Goal: Transaction & Acquisition: Book appointment/travel/reservation

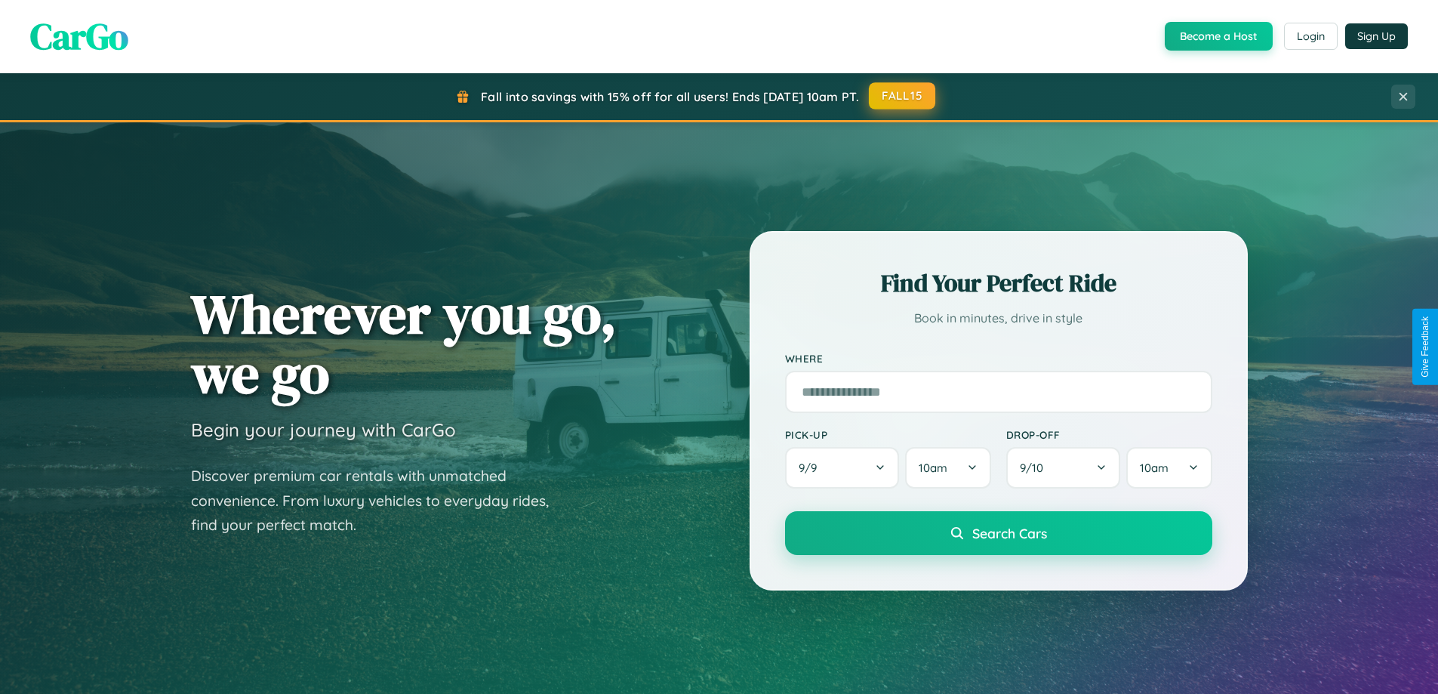
click at [903, 96] on button "FALL15" at bounding box center [902, 95] width 66 height 27
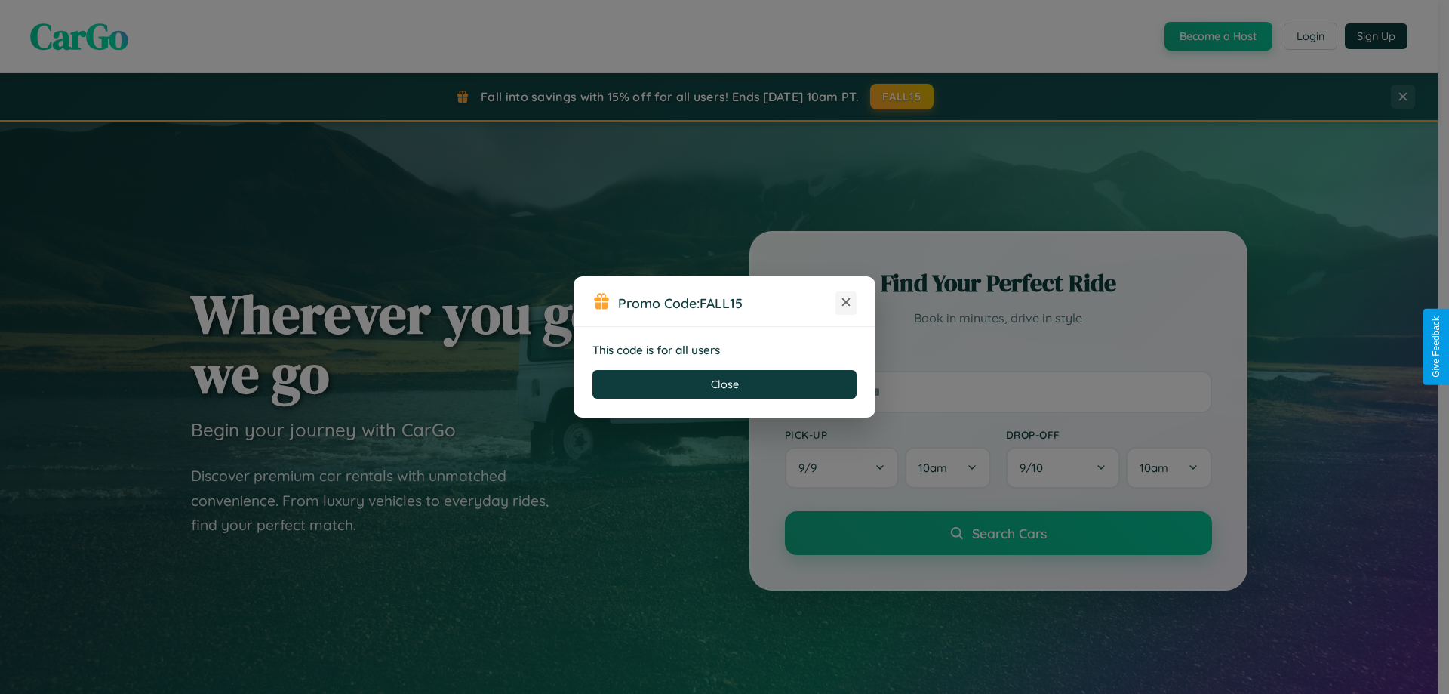
click at [846, 303] on icon at bounding box center [846, 301] width 15 height 15
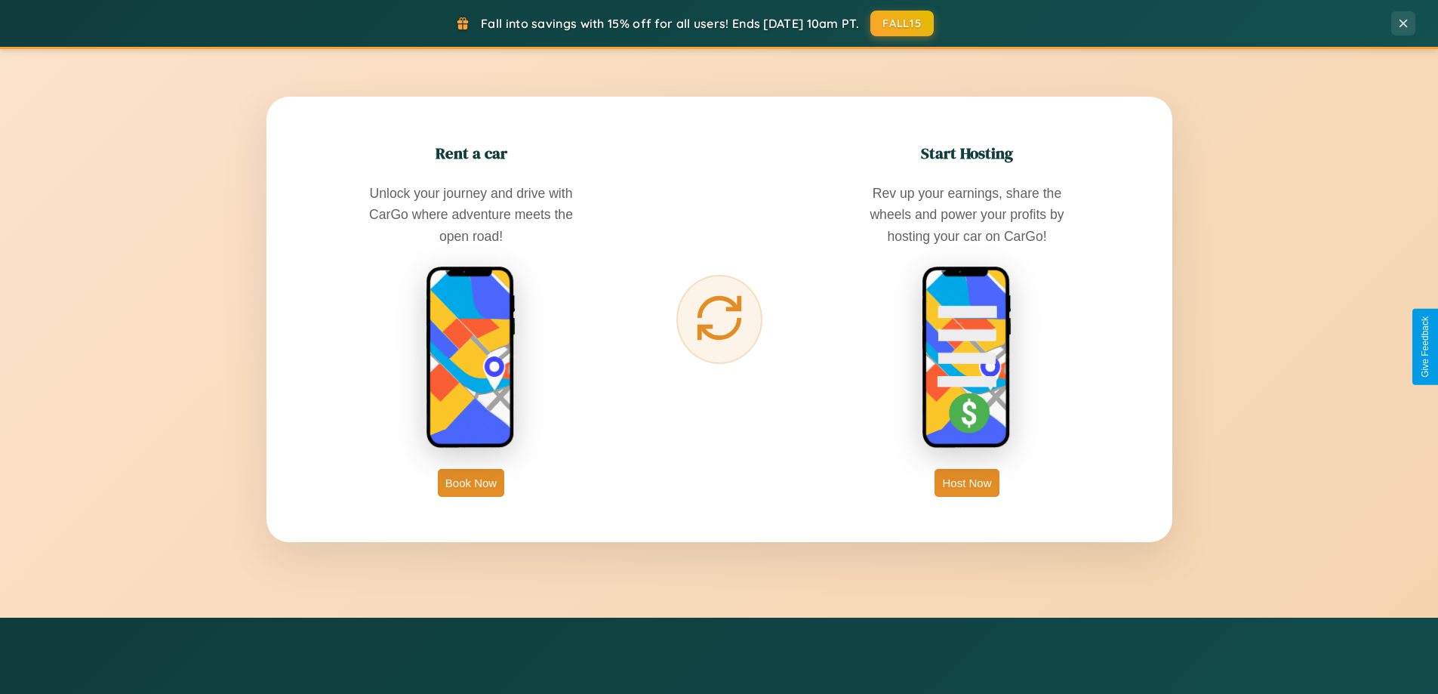
scroll to position [2425, 0]
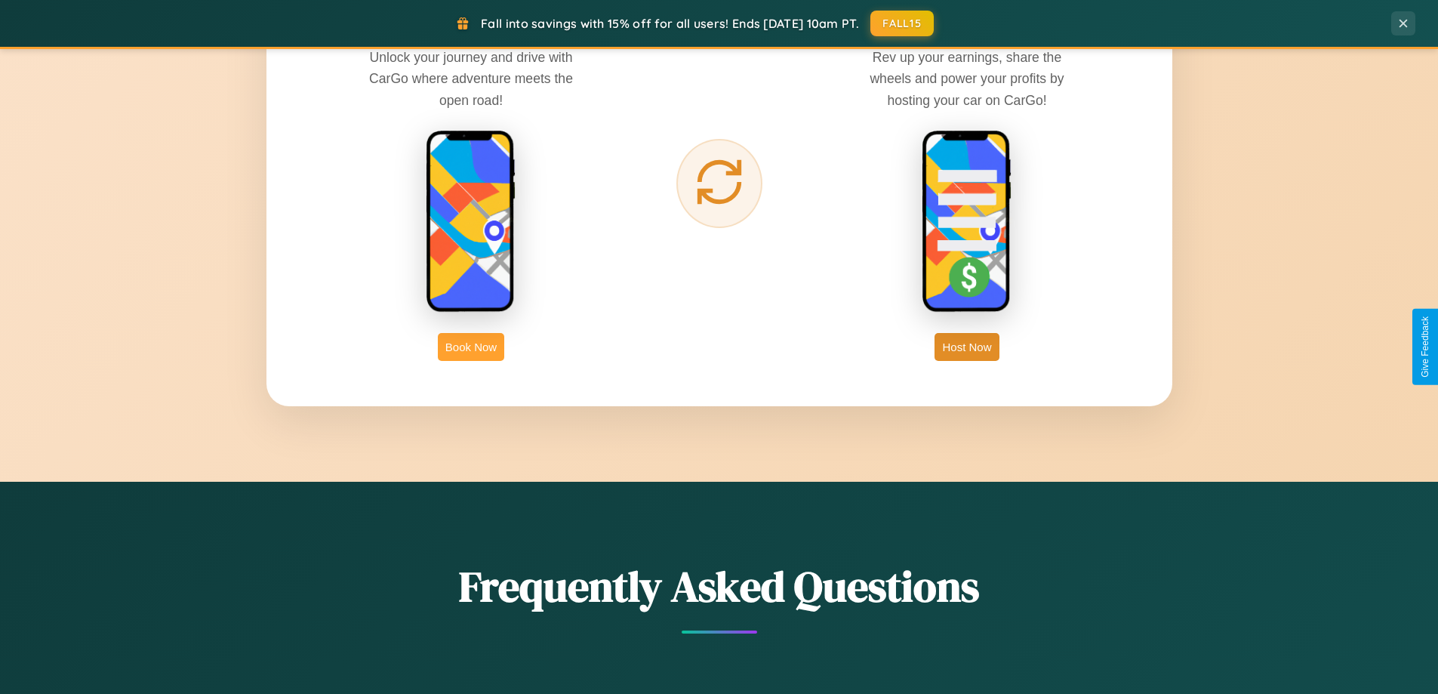
click at [471, 346] on button "Book Now" at bounding box center [471, 347] width 66 height 28
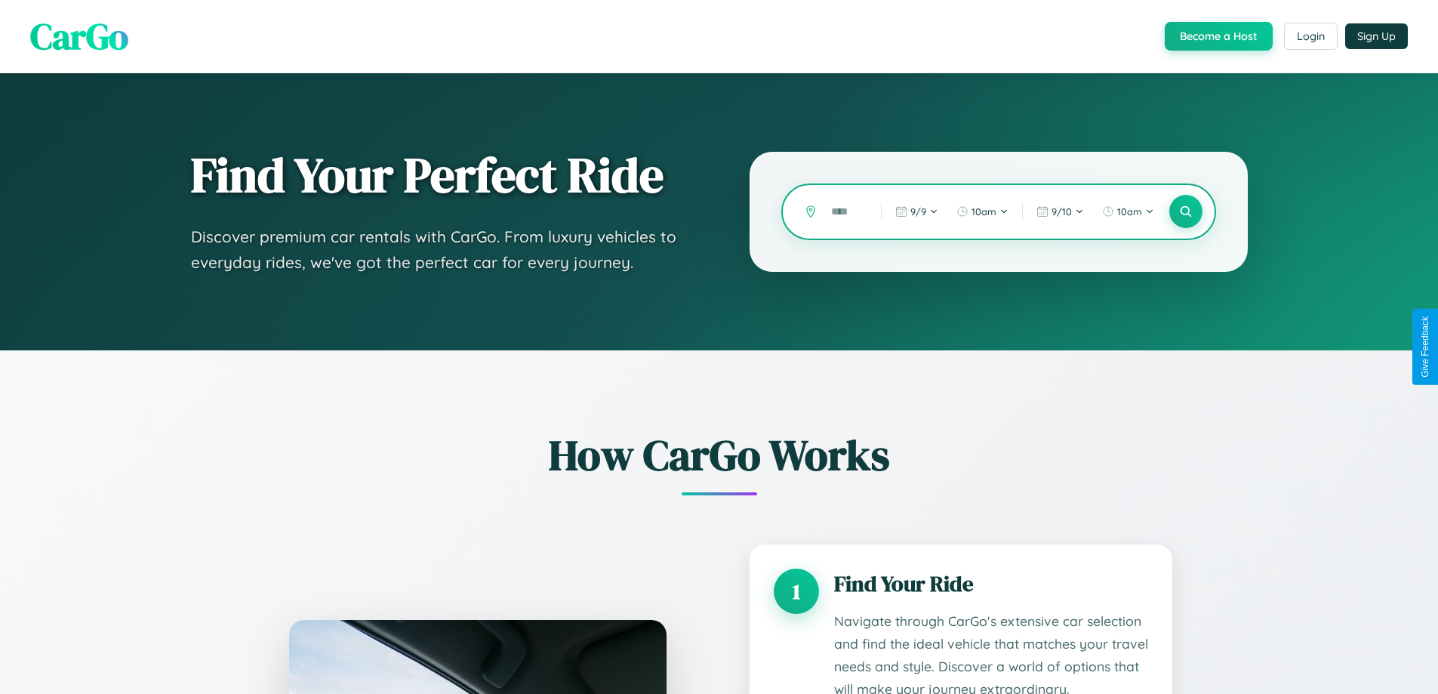
click at [845, 211] on input "text" at bounding box center [845, 212] width 42 height 26
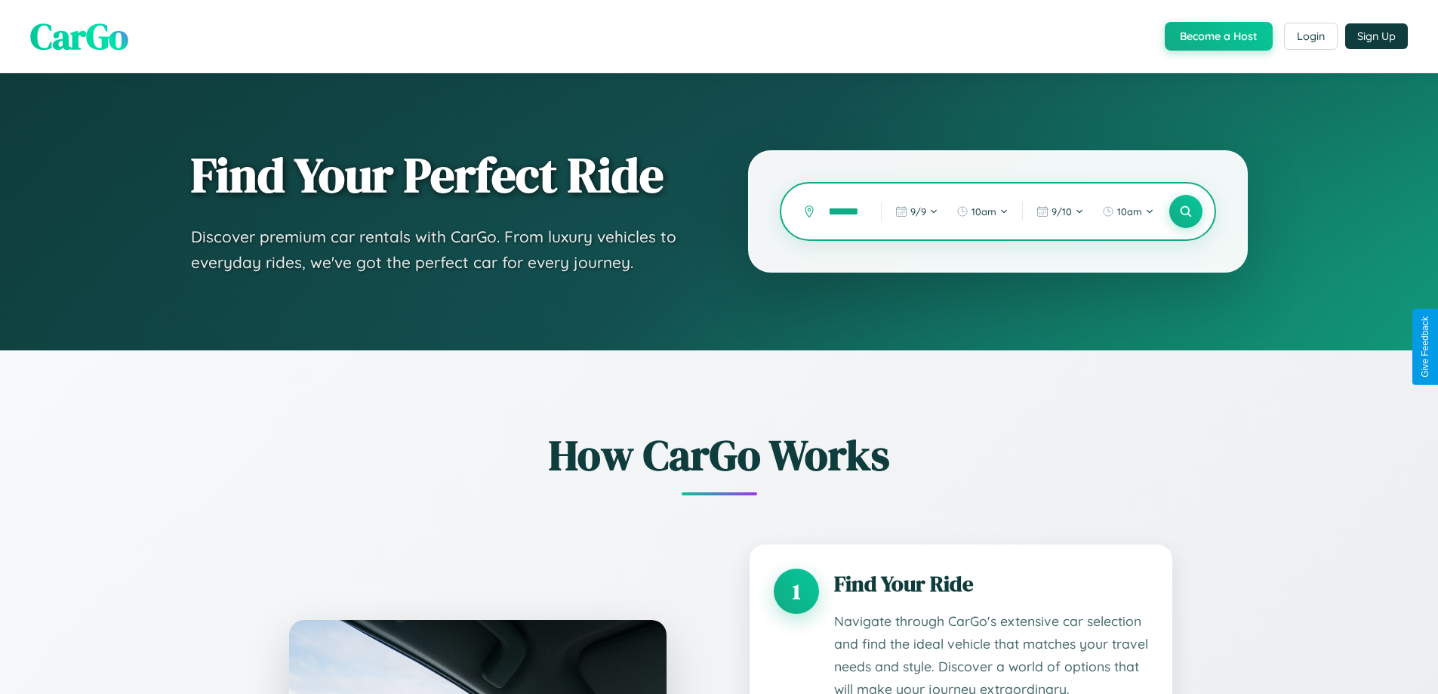
scroll to position [0, 23]
type input "*********"
click at [1185, 211] on icon at bounding box center [1185, 212] width 14 height 14
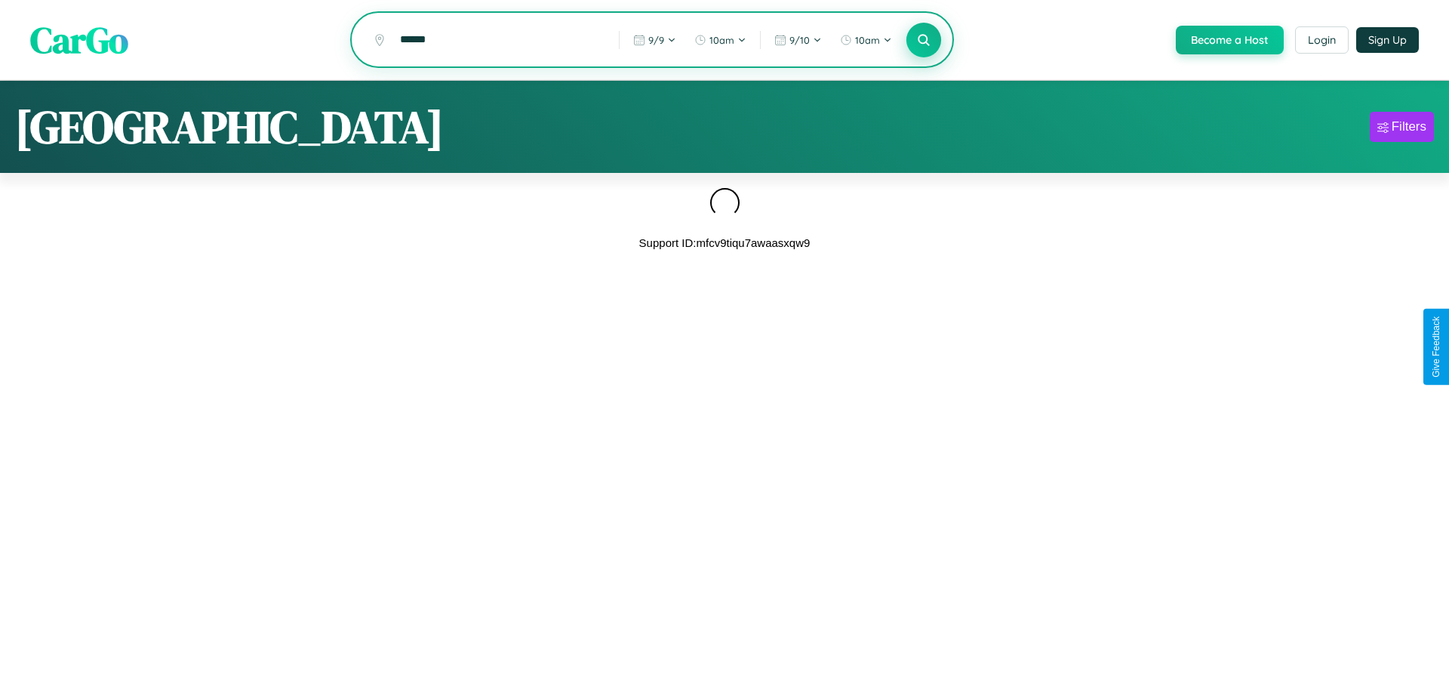
click at [922, 41] on icon at bounding box center [923, 39] width 14 height 14
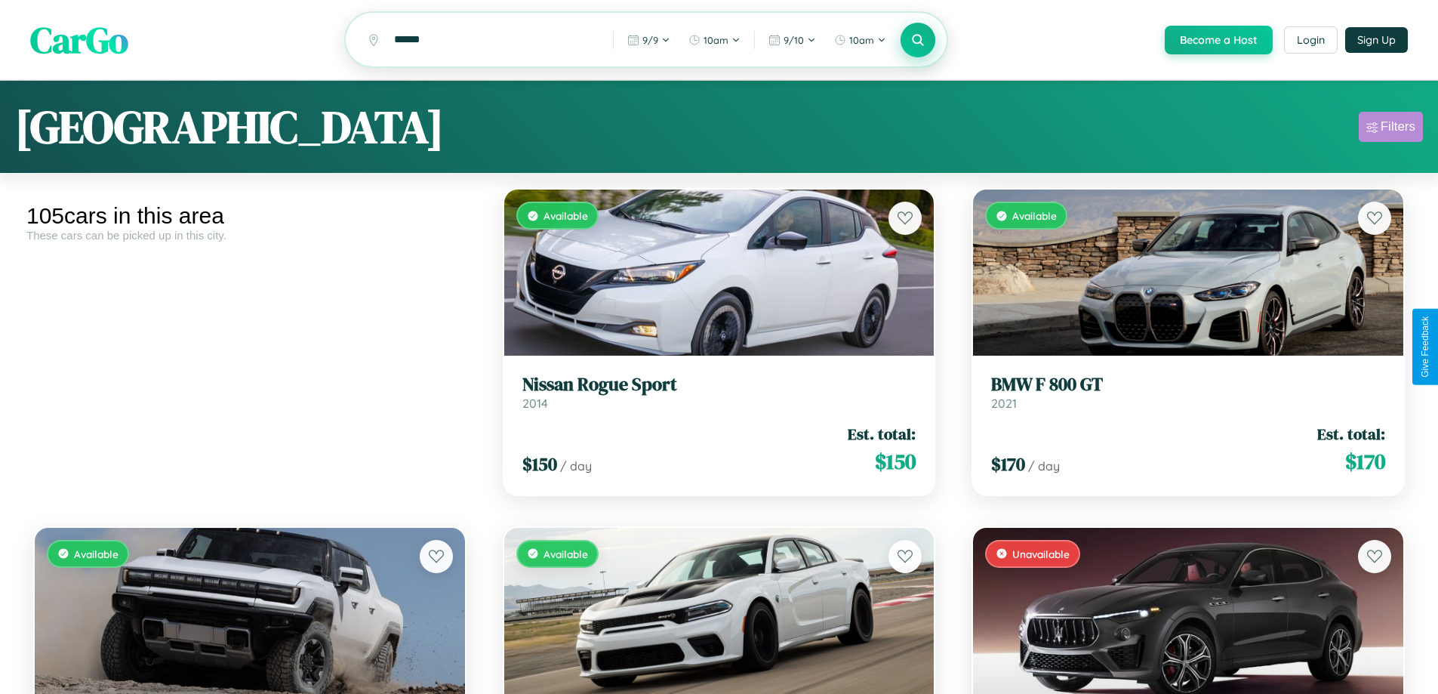
click at [1390, 129] on div "Filters" at bounding box center [1398, 126] width 35 height 15
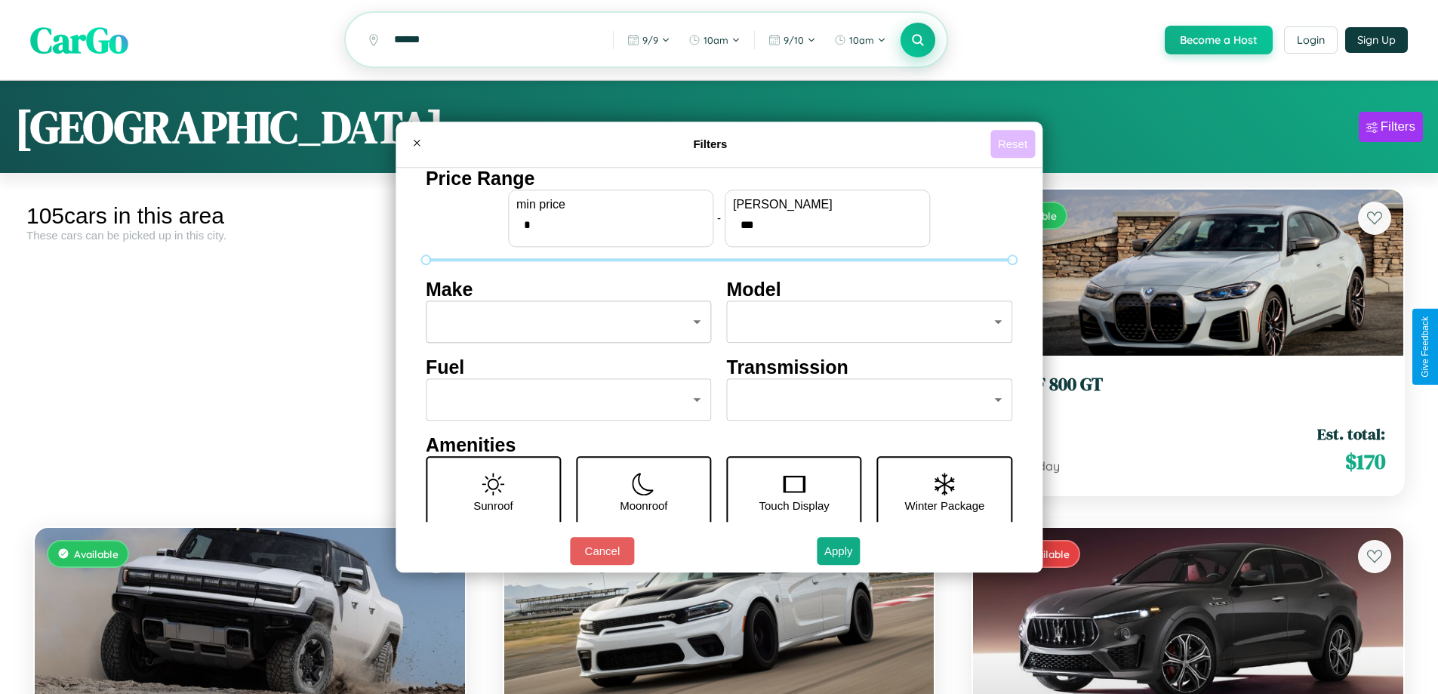
click at [1015, 143] on button "Reset" at bounding box center [1012, 144] width 45 height 28
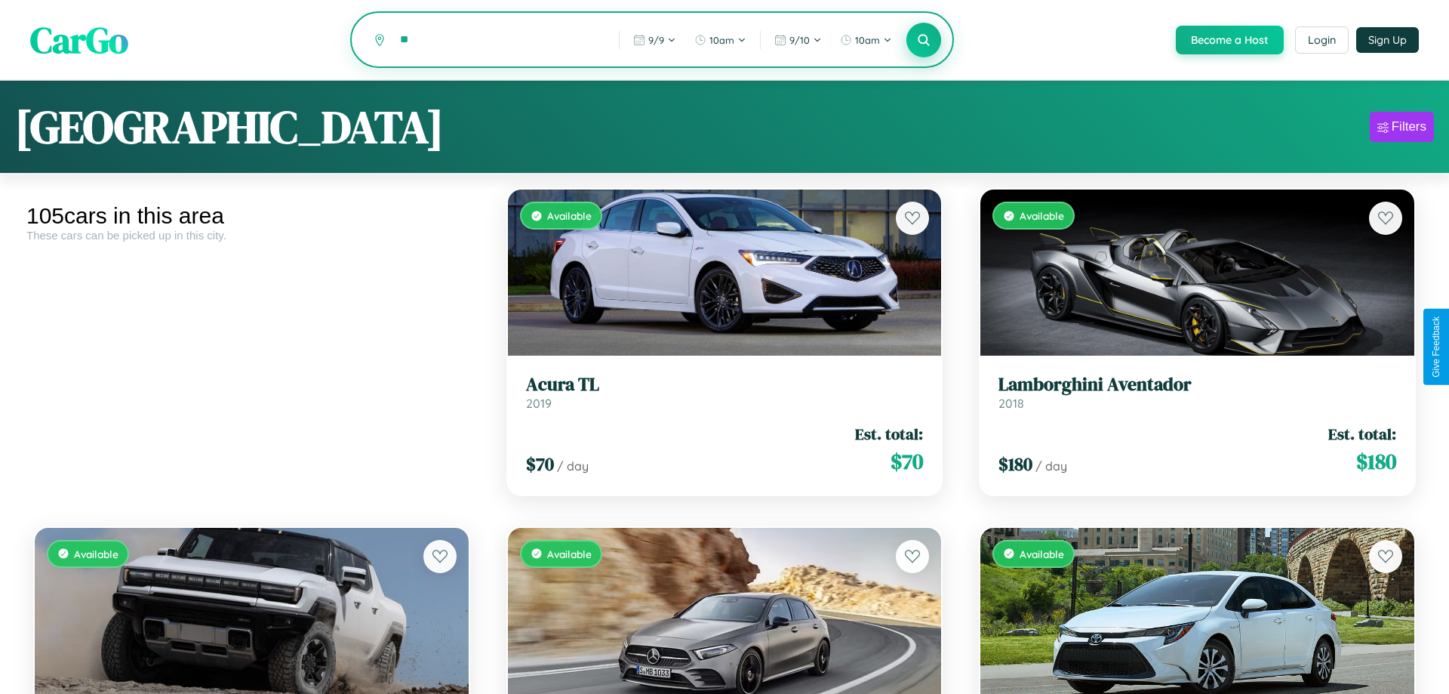
type input "*"
type input "******"
click at [917, 41] on icon at bounding box center [918, 39] width 14 height 14
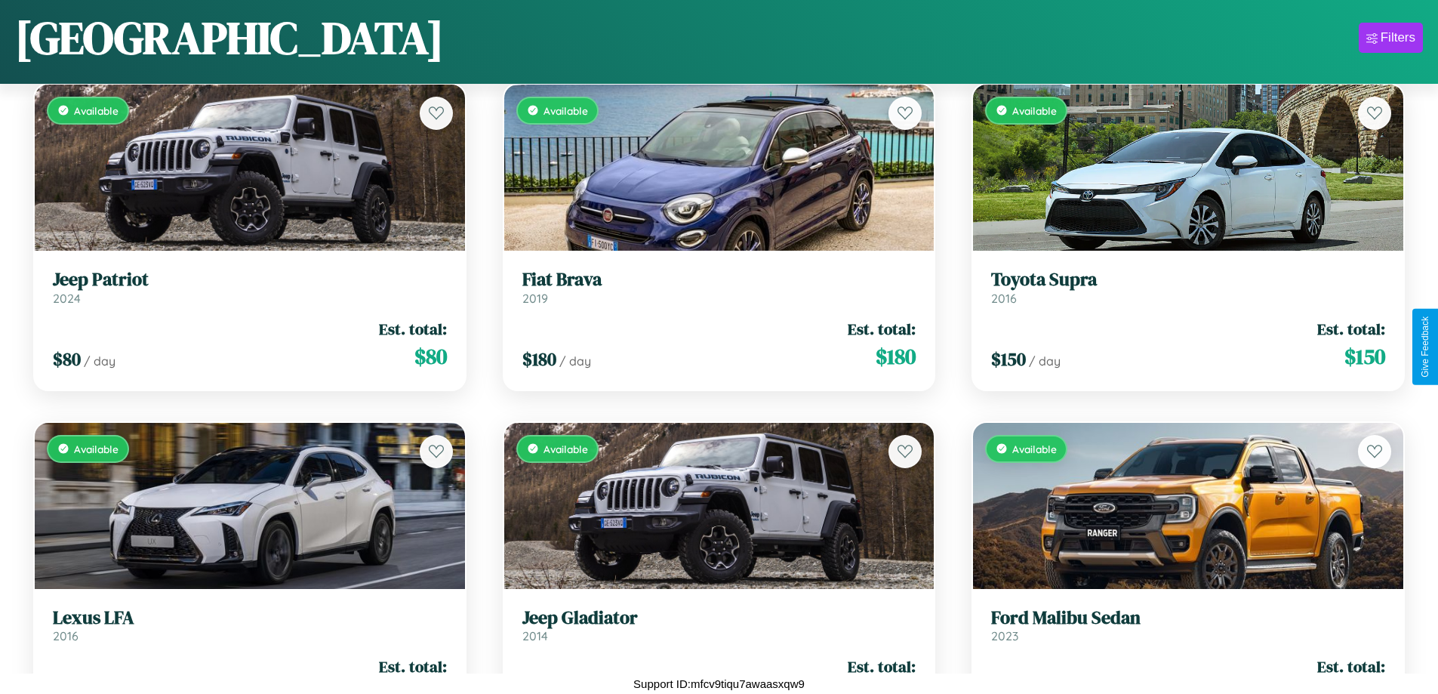
scroll to position [1227, 0]
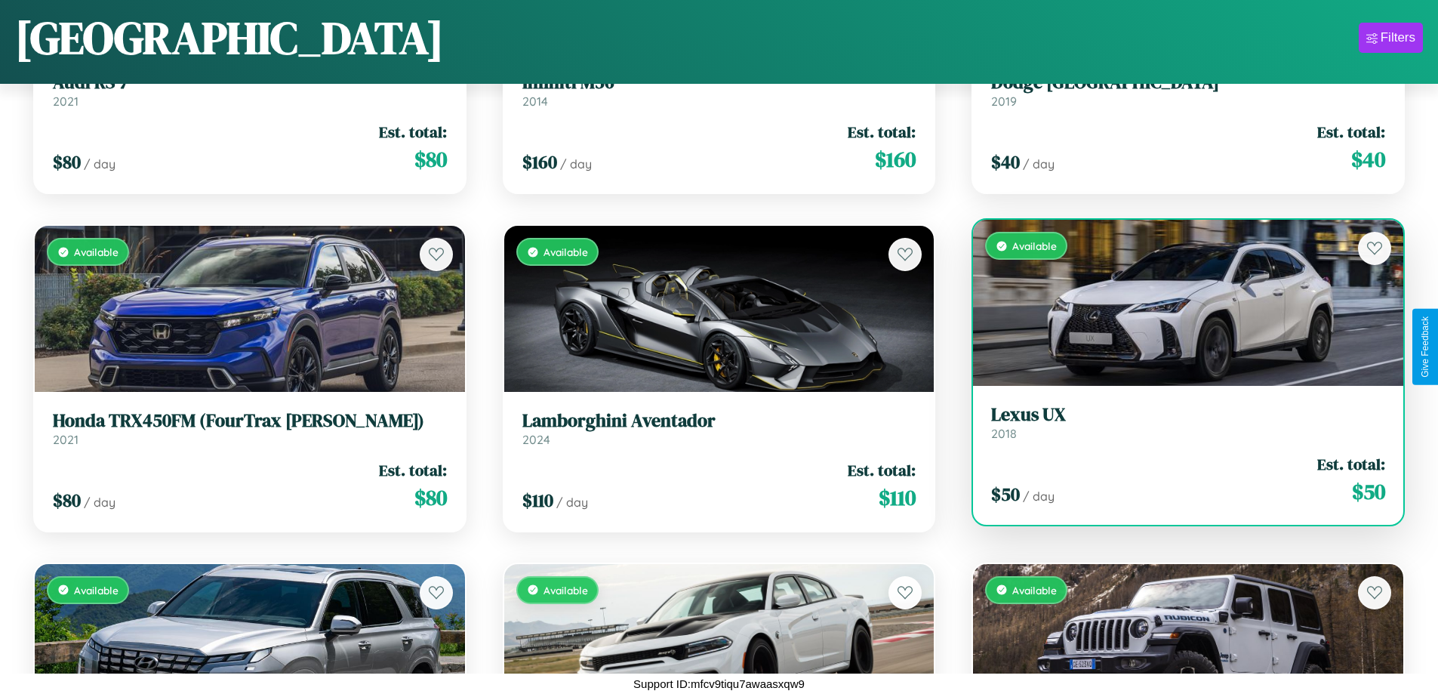
click at [1178, 422] on h3 "Lexus UX" at bounding box center [1188, 415] width 394 height 22
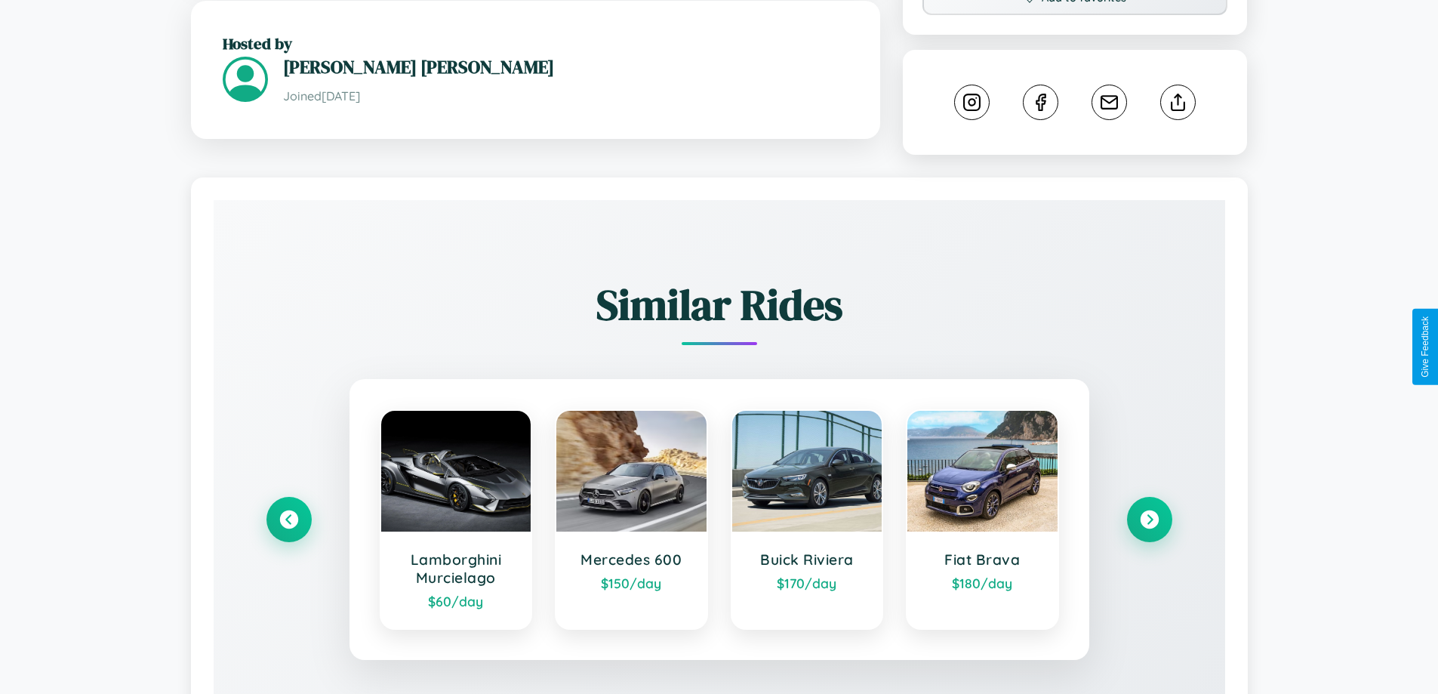
scroll to position [855, 0]
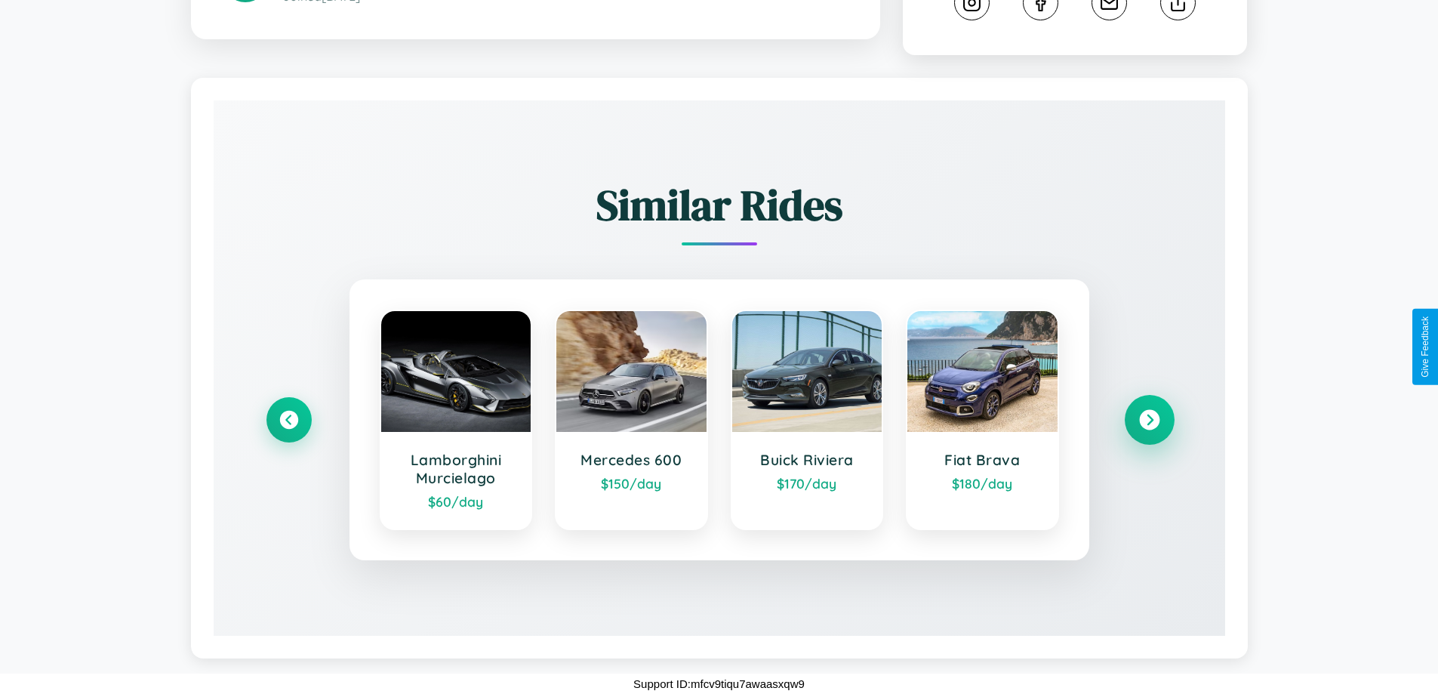
click at [1149, 420] on icon at bounding box center [1149, 420] width 20 height 20
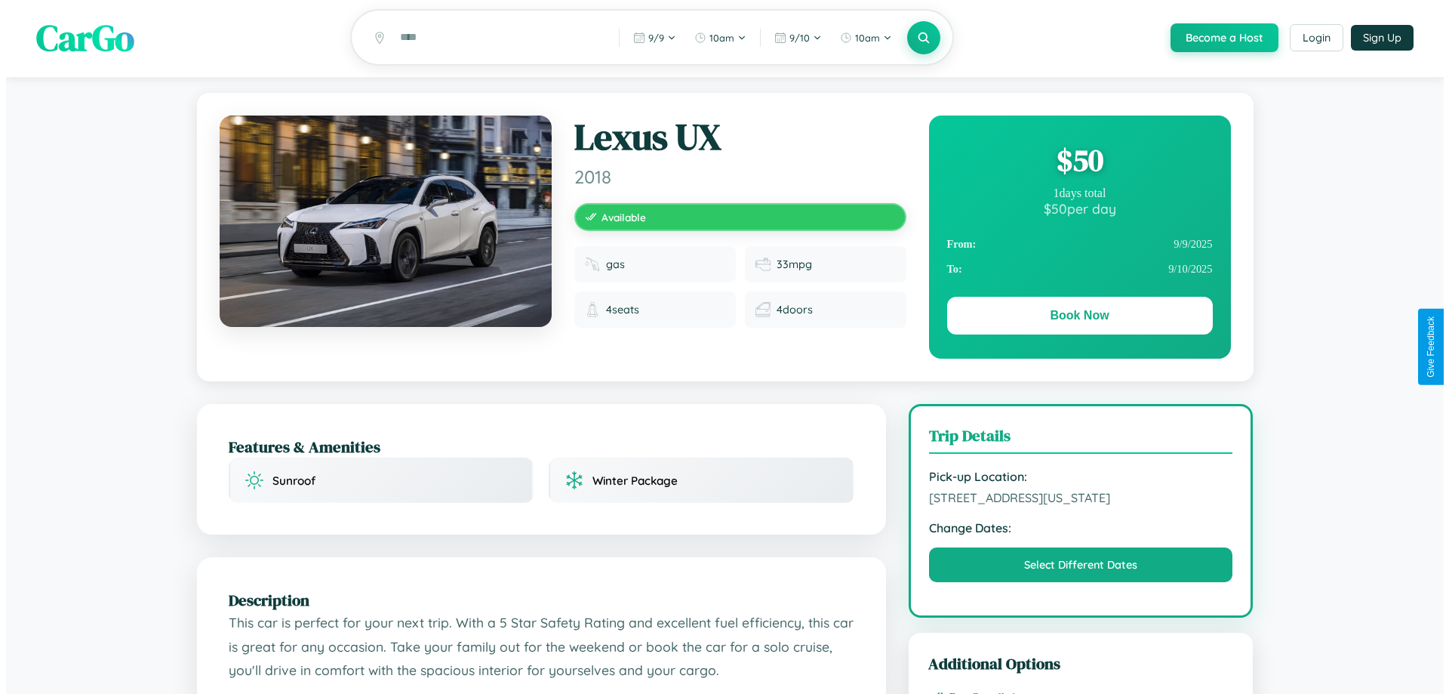
scroll to position [0, 0]
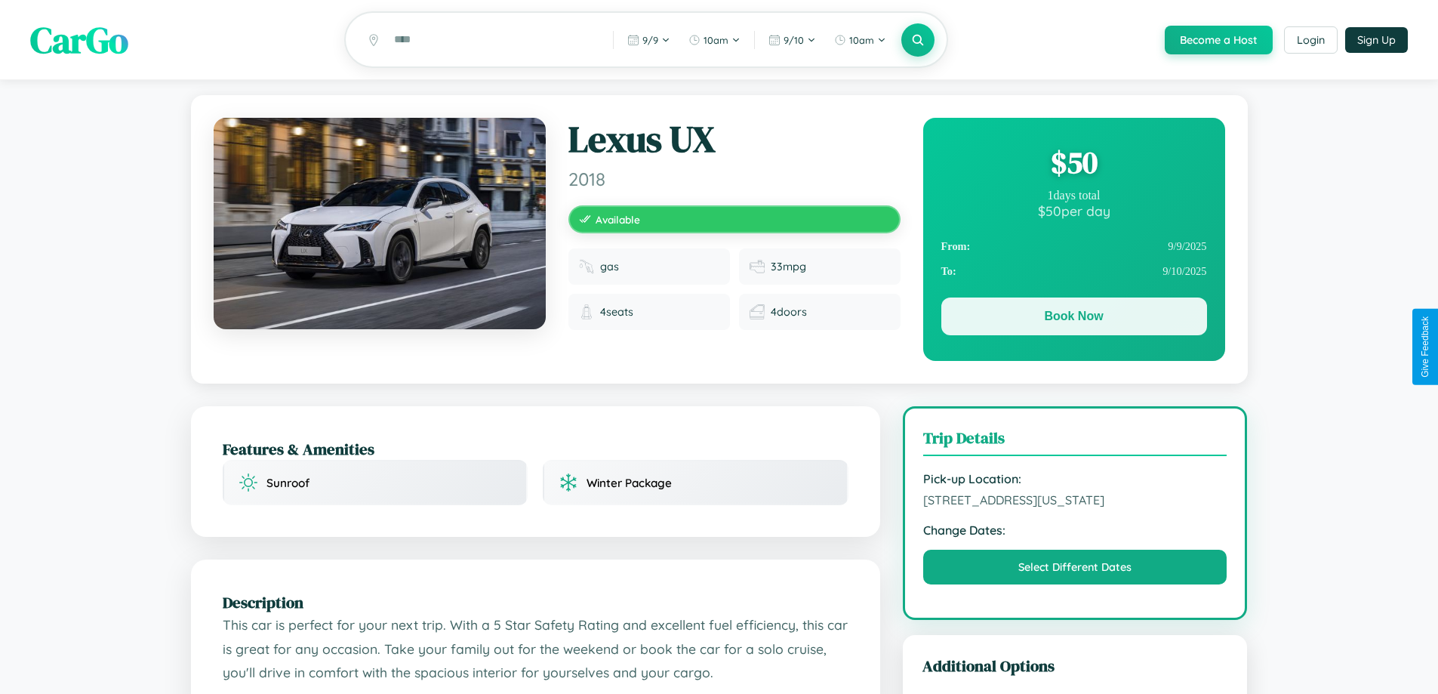
click at [1073, 319] on button "Book Now" at bounding box center [1074, 316] width 266 height 38
